Goal: Information Seeking & Learning: Learn about a topic

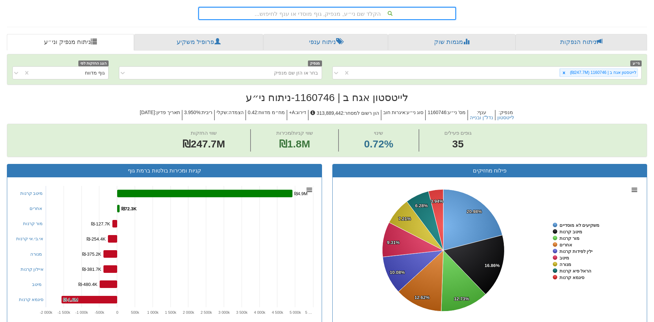
scroll to position [69, 0]
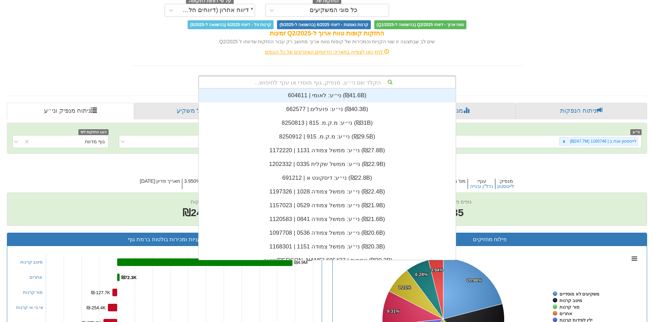
click at [359, 84] on div "הקלד שם ני״ע, מנפיק, גוף מוסדי או ענף לחיפוש..." at bounding box center [327, 82] width 256 height 12
type input "ע"
type input "מ"
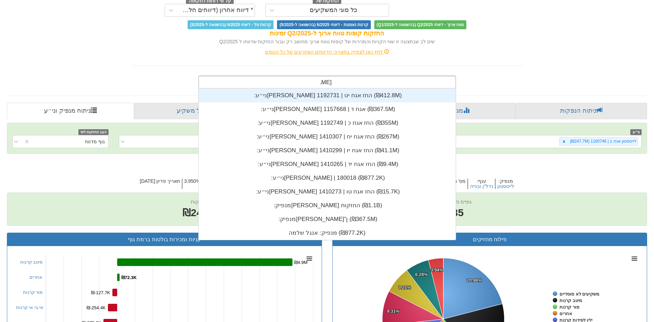
scroll to position [151, 0]
type input "[PERSON_NAME]"
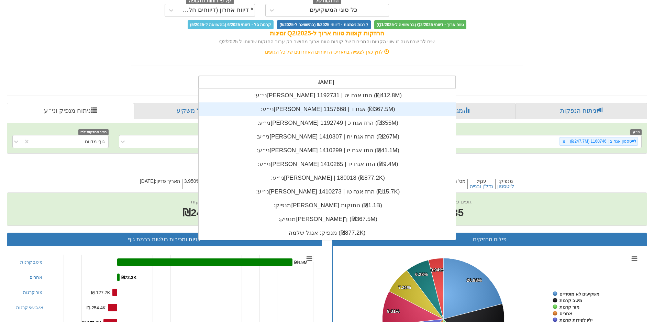
click at [306, 112] on div "ני״ע: ‏[PERSON_NAME] אגח ד | 1157668 ‎(₪367.5M)‎" at bounding box center [327, 109] width 257 height 14
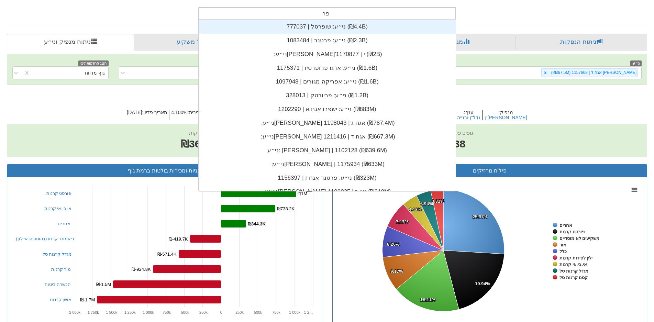
scroll to position [6, 0]
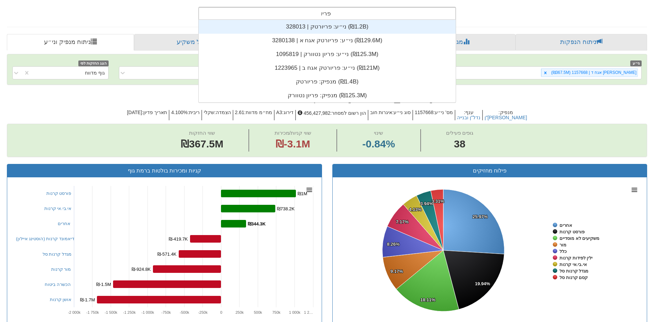
type input "[PERSON_NAME]"
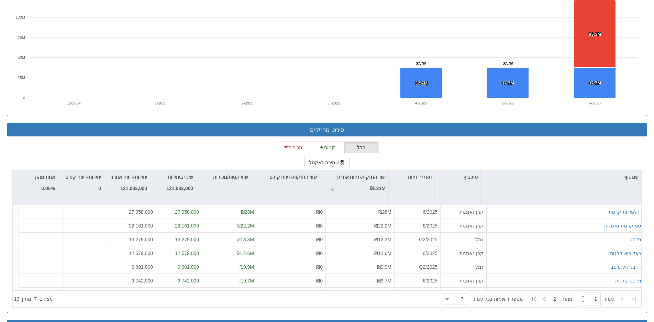
scroll to position [550, 0]
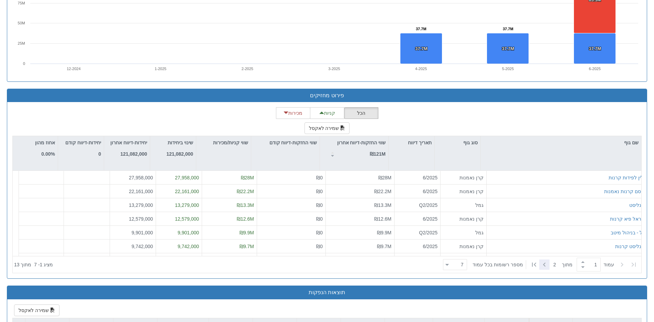
click at [547, 264] on icon at bounding box center [544, 264] width 8 height 8
type input "2"
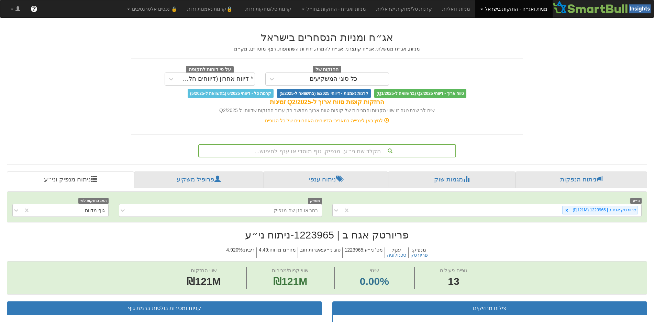
scroll to position [6, 0]
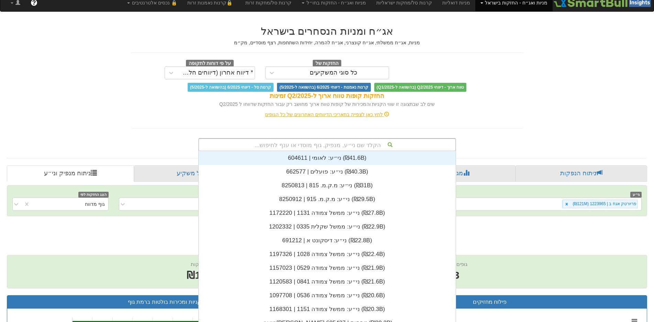
click at [342, 150] on div "הקלד שם ני״ע, מנפיק, גוף מוסדי או ענף לחיפוש... ני״ע: ‏לאומי | 604611 ‎(₪41.6B)…" at bounding box center [327, 144] width 258 height 13
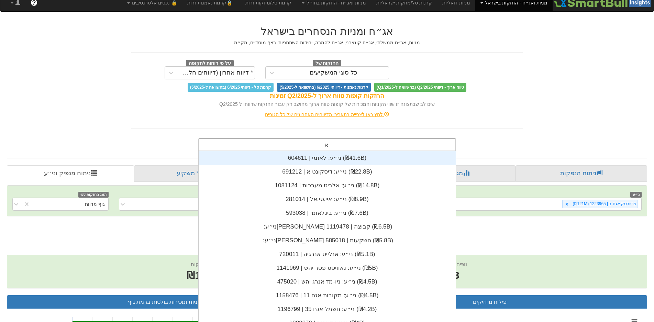
type input "אק"
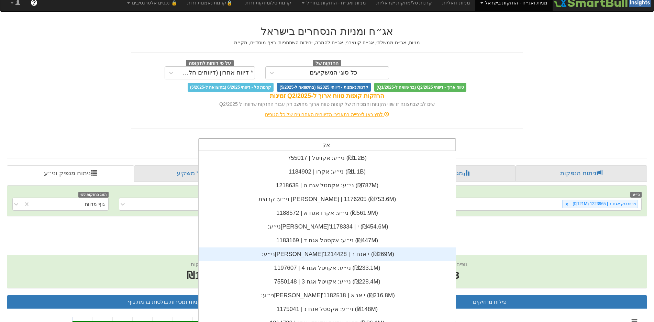
click at [304, 252] on div "ני״ע: ‏[PERSON_NAME]'י אגח ב | 1214428 ‎(₪269M)‎" at bounding box center [327, 254] width 257 height 14
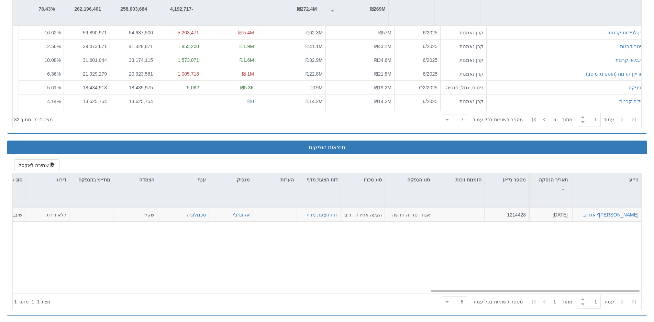
scroll to position [523, 0]
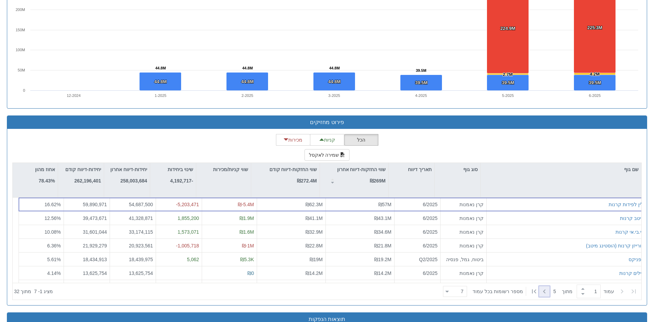
click at [544, 291] on icon at bounding box center [544, 291] width 2 height 4
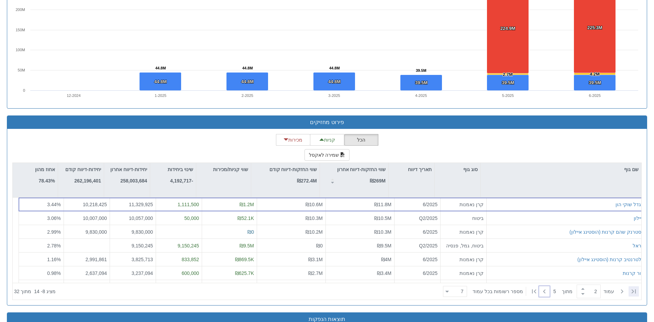
click at [637, 287] on icon at bounding box center [634, 291] width 8 height 8
type input "1"
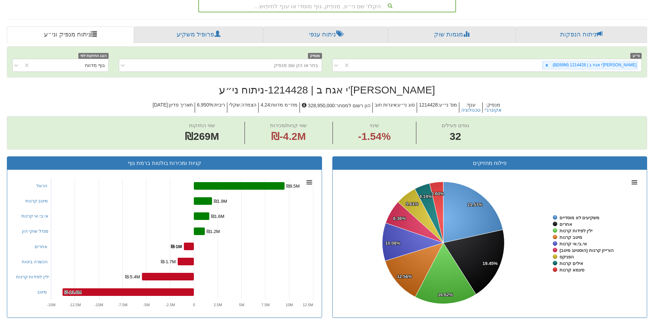
scroll to position [8, 0]
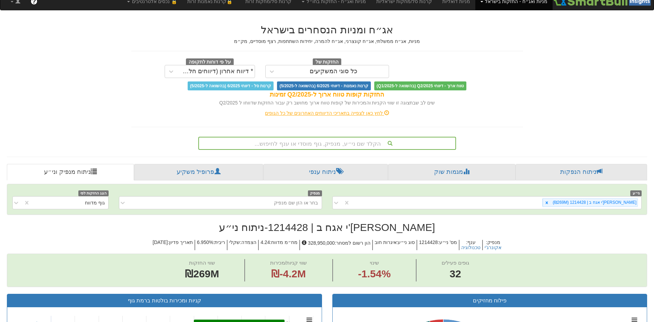
click at [313, 148] on div "הקלד שם ני״ע, מנפיק, גוף מוסדי או ענף לחיפוש..." at bounding box center [327, 143] width 256 height 12
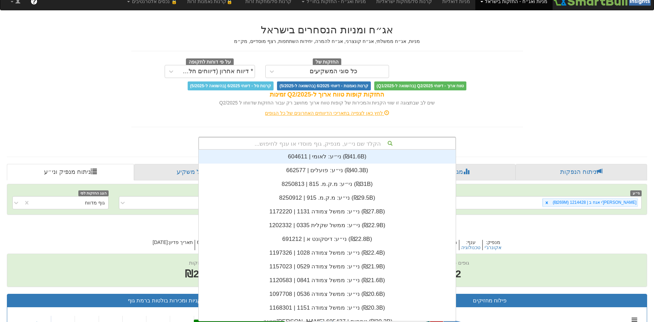
scroll to position [171, 0]
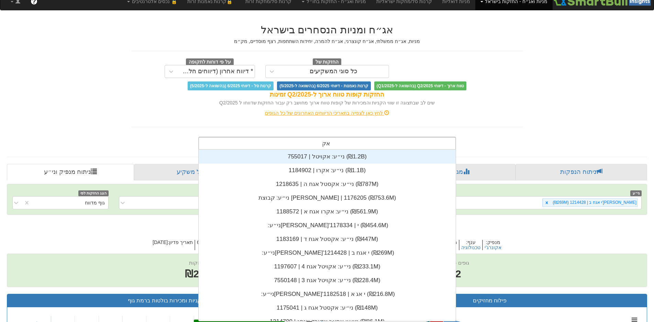
type input "אקו"
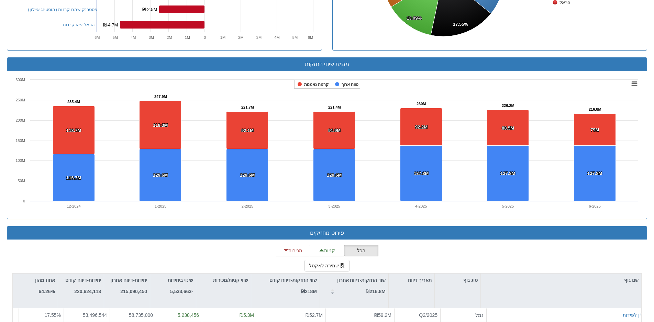
scroll to position [515, 0]
